Goal: Task Accomplishment & Management: Manage account settings

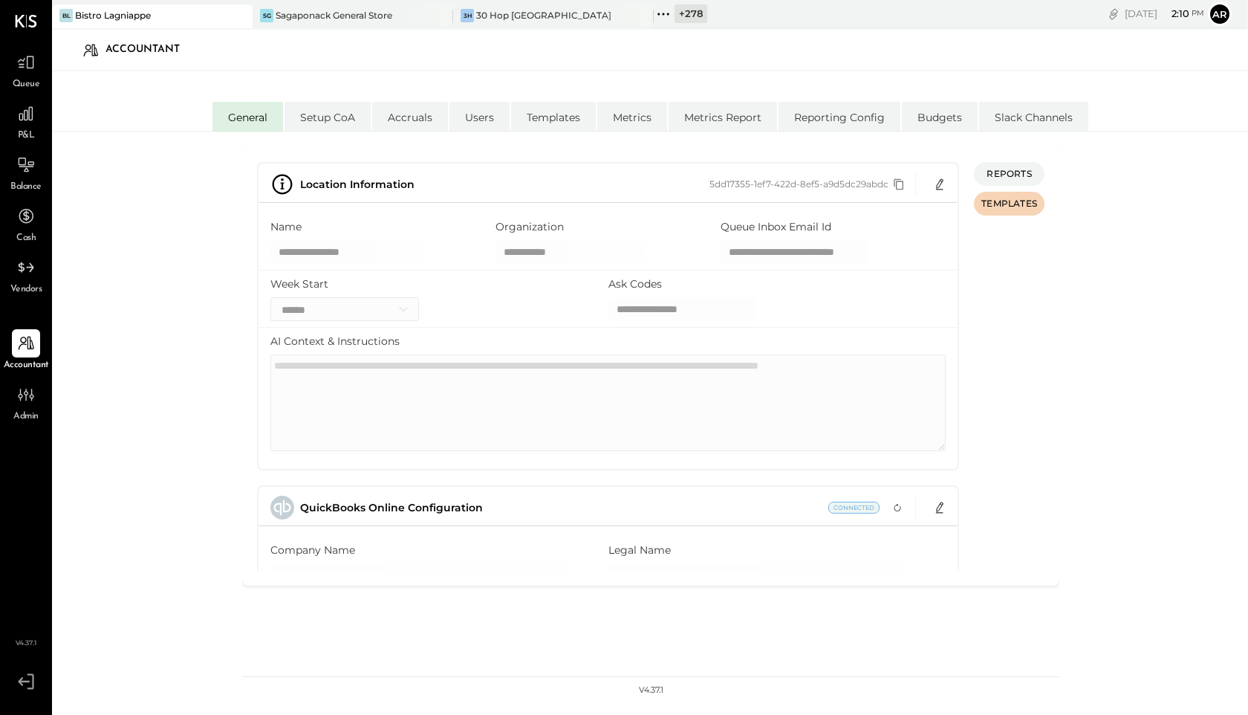
select select "**"
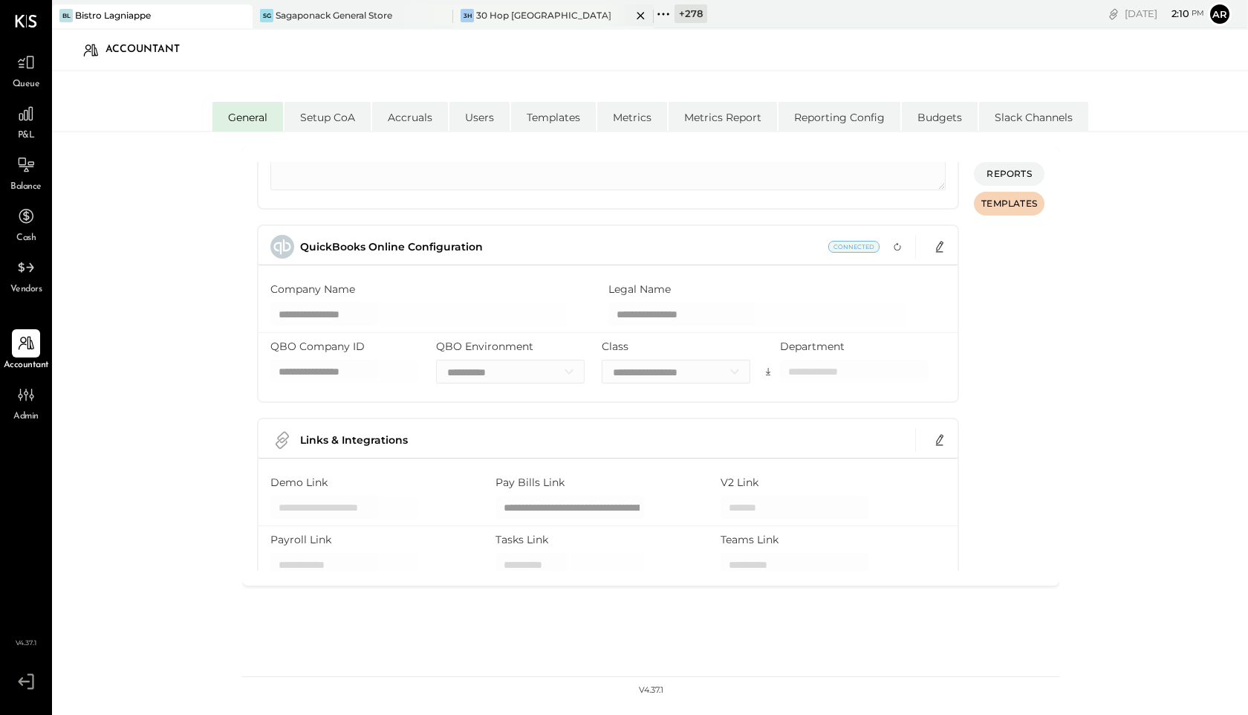
click at [550, 16] on div "30 Hop [GEOGRAPHIC_DATA]" at bounding box center [543, 15] width 135 height 13
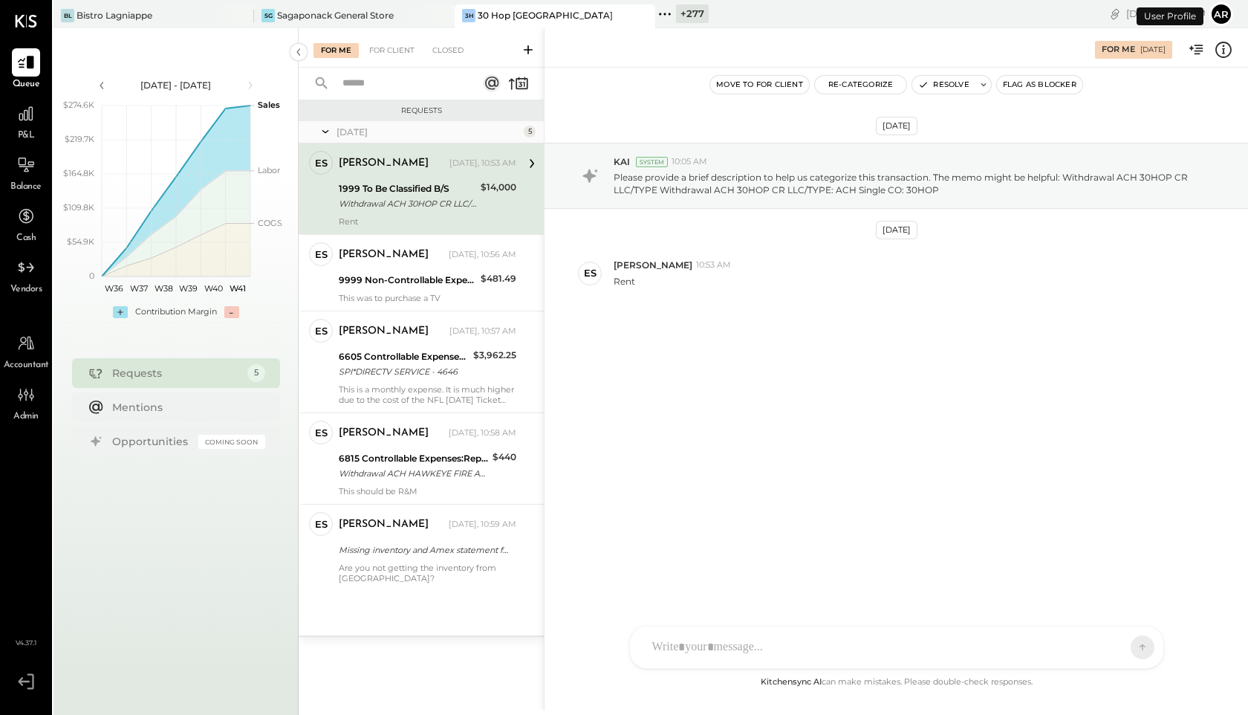
click at [657, 340] on div "Oct 2nd, 2025 KAI System 10:05 AM Please provide a brief description to help us…" at bounding box center [897, 258] width 704 height 306
click at [669, 13] on icon at bounding box center [670, 14] width 2 height 2
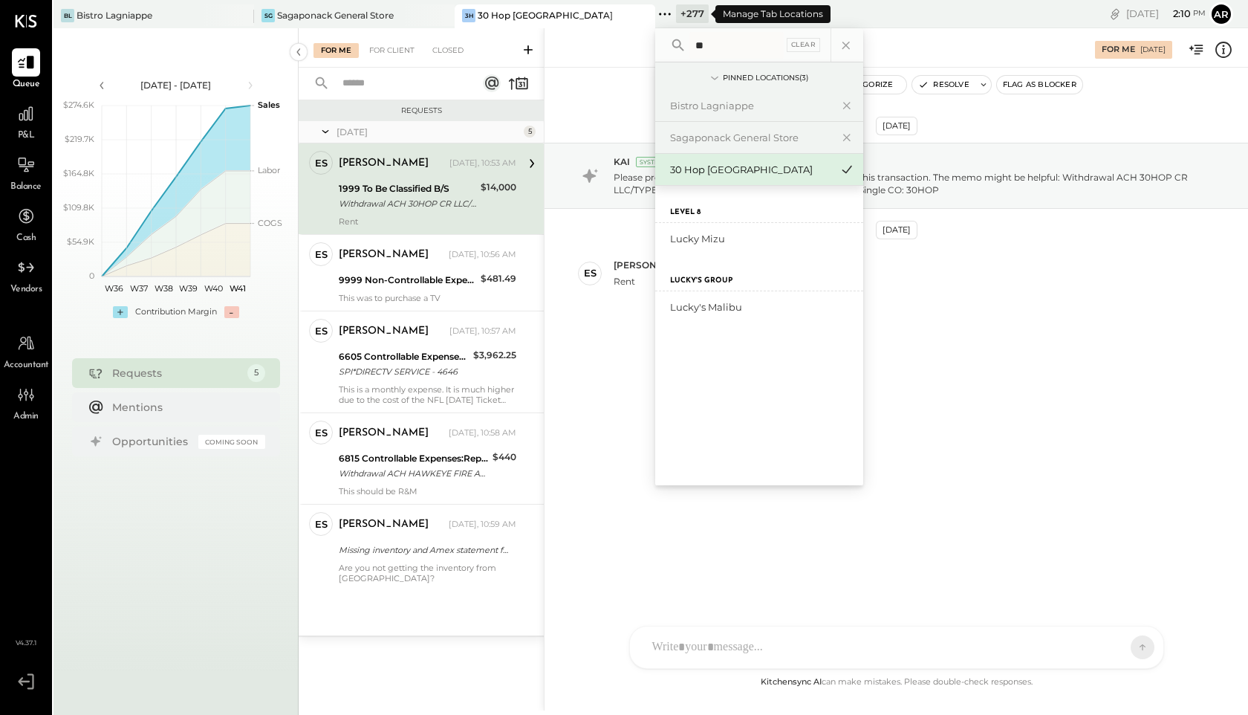
type input "*"
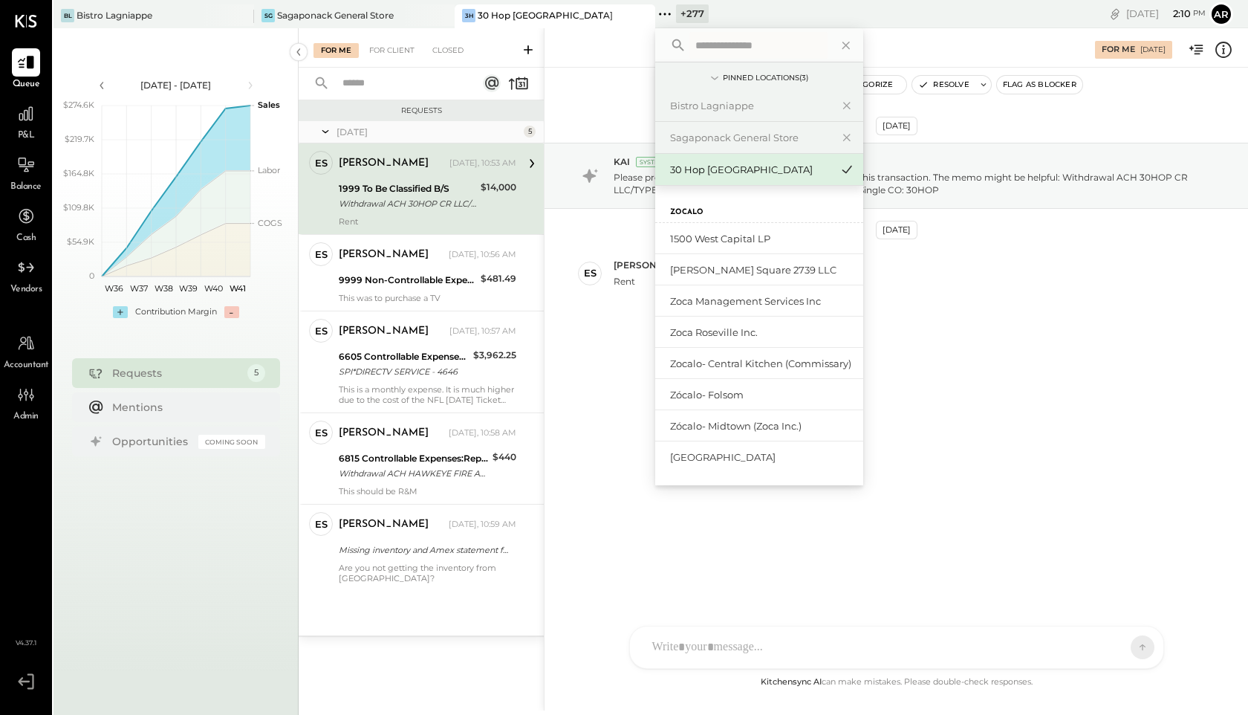
click at [598, 333] on div "Oct 2nd, 2025 KAI System 10:05 AM Please provide a brief description to help us…" at bounding box center [897, 258] width 704 height 306
